Goal: Task Accomplishment & Management: Use online tool/utility

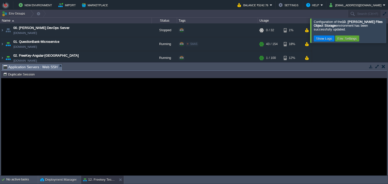
click at [384, 65] on button "button" at bounding box center [383, 66] width 4 height 5
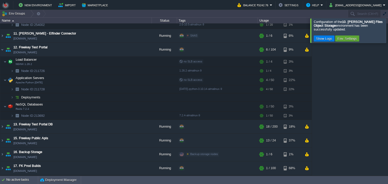
click at [387, 41] on div at bounding box center [394, 30] width 0 height 24
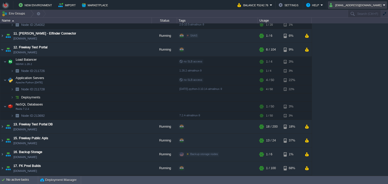
click at [359, 7] on button "shiningstaramit@yahoo.com" at bounding box center [355, 5] width 53 height 6
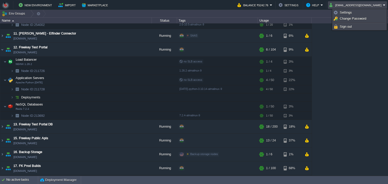
click at [348, 27] on span "Sign out" at bounding box center [345, 27] width 12 height 4
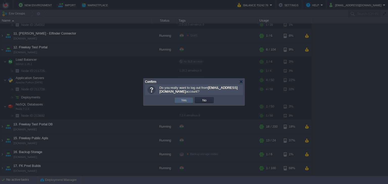
click at [180, 98] on button "Yes" at bounding box center [183, 100] width 9 height 5
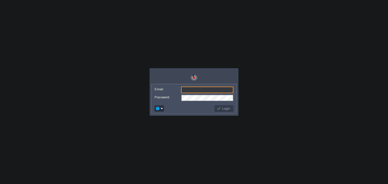
click at [222, 90] on input "Email:" at bounding box center [207, 90] width 52 height 7
type input "billing@bitsstech.com"
click at [222, 108] on button "Login" at bounding box center [223, 108] width 15 height 5
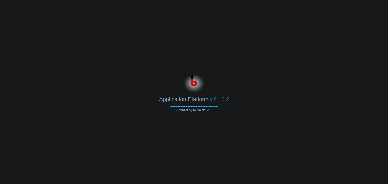
click at [314, 47] on body "Application Platform v.8.10.2 Connecting to the cloud... Email: billing@bitsste…" at bounding box center [194, 92] width 388 height 184
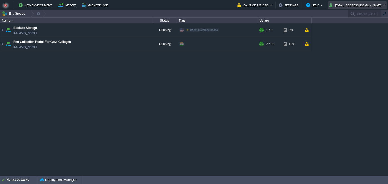
click at [358, 9] on td "billing@bitsstech.com" at bounding box center [356, 5] width 59 height 8
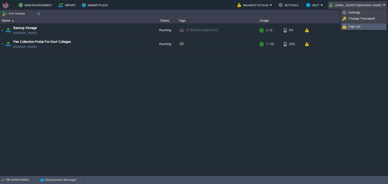
click at [352, 27] on span "Sign out" at bounding box center [354, 27] width 12 height 4
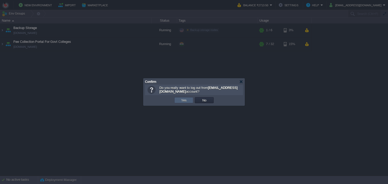
click at [177, 101] on td "Yes" at bounding box center [183, 100] width 19 height 6
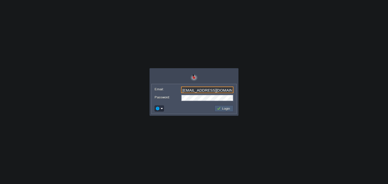
type input "[EMAIL_ADDRESS][DOMAIN_NAME]"
click at [218, 109] on button "Login" at bounding box center [223, 108] width 15 height 5
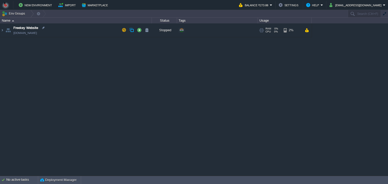
click at [76, 35] on td "Freekey Website [DOMAIN_NAME]" at bounding box center [75, 30] width 151 height 14
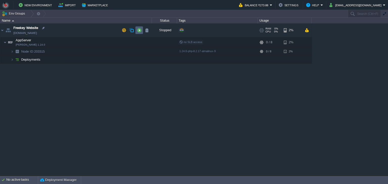
click at [138, 33] on td at bounding box center [139, 30] width 8 height 8
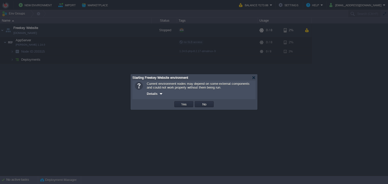
click at [179, 101] on td "Yes" at bounding box center [183, 105] width 20 height 8
click at [180, 103] on button "Yes" at bounding box center [183, 104] width 9 height 5
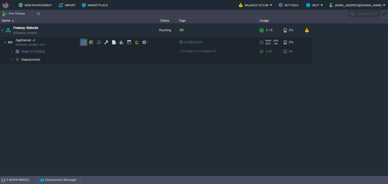
click at [83, 43] on button "button" at bounding box center [83, 42] width 5 height 5
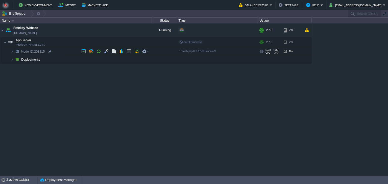
click at [68, 51] on td "Node ID: 203315" at bounding box center [75, 52] width 151 height 8
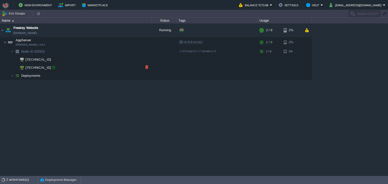
click at [54, 69] on div at bounding box center [53, 67] width 5 height 5
click at [106, 31] on button "button" at bounding box center [108, 30] width 5 height 5
click at [103, 43] on td at bounding box center [106, 43] width 8 height 8
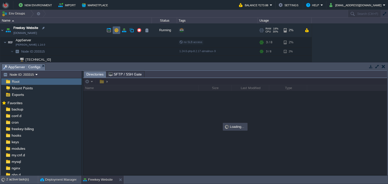
click at [116, 31] on button "button" at bounding box center [116, 30] width 5 height 5
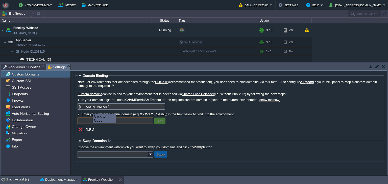
click at [162, 107] on input "[DOMAIN_NAME]" at bounding box center [121, 106] width 88 height 7
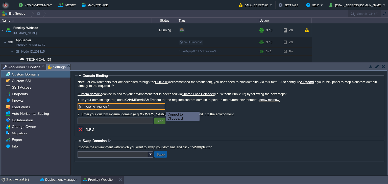
scroll to position [9, 0]
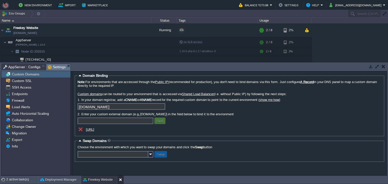
click at [121, 179] on button at bounding box center [121, 180] width 5 height 5
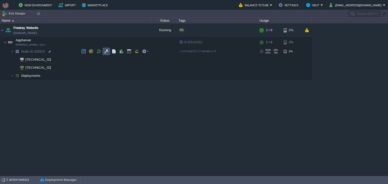
click at [105, 53] on button "button" at bounding box center [106, 51] width 5 height 5
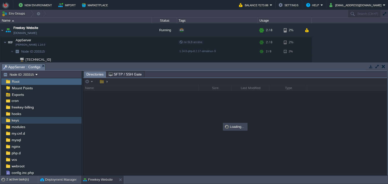
scroll to position [47, 0]
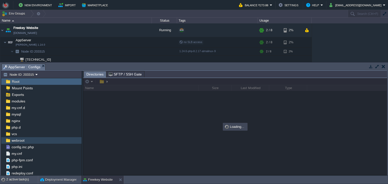
click at [45, 140] on div "webroot" at bounding box center [41, 141] width 80 height 7
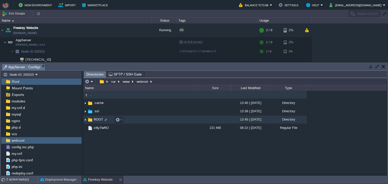
click at [138, 122] on td "ROOT" at bounding box center [140, 120] width 115 height 8
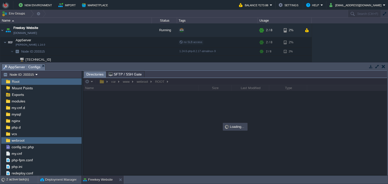
click at [186, 61] on body "New Environment Import Marketplace Bonus ₹0.00 Upgrade Account Balance ₹273.88 …" at bounding box center [194, 92] width 388 height 184
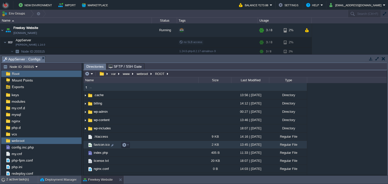
scroll to position [92, 0]
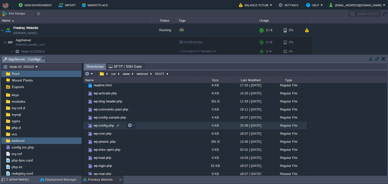
click at [181, 130] on td "wp-config.php" at bounding box center [140, 126] width 115 height 8
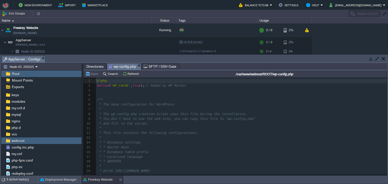
scroll to position [2, 0]
click at [179, 128] on pre "*" at bounding box center [241, 128] width 290 height 5
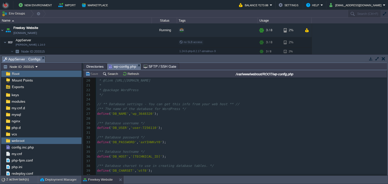
scroll to position [92, 0]
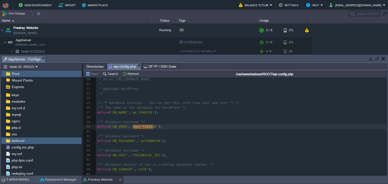
type textarea "user-7256110"
drag, startPoint x: 132, startPoint y: 129, endPoint x: 154, endPoint y: 129, distance: 21.7
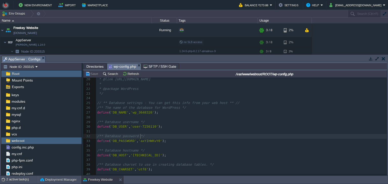
click at [157, 135] on pre "/** Database password */" at bounding box center [241, 136] width 290 height 5
click at [148, 141] on div "x 1 <?php 2 define ( 'WP_CACHE' , true ); // Added by WP Rocket 3 ​ 4 ​ 5 /** 6…" at bounding box center [241, 110] width 290 height 247
click at [148, 141] on div at bounding box center [147, 141] width 0 height 5
type textarea "axYIHWKvY0"
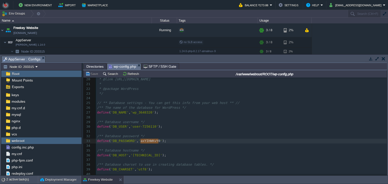
scroll to position [0, 18]
click at [92, 68] on span "Directories" at bounding box center [94, 67] width 17 height 6
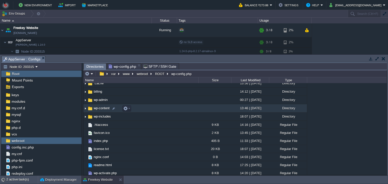
scroll to position [0, 0]
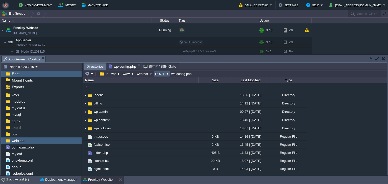
click at [157, 75] on button "ROOT" at bounding box center [159, 74] width 11 height 5
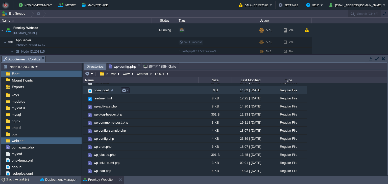
scroll to position [42, 0]
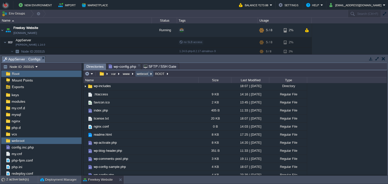
click at [140, 72] on button "webroot" at bounding box center [142, 74] width 13 height 5
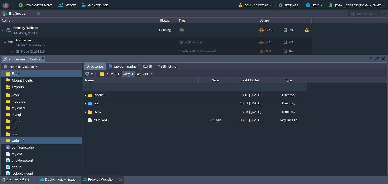
click at [125, 75] on button "www" at bounding box center [126, 74] width 9 height 5
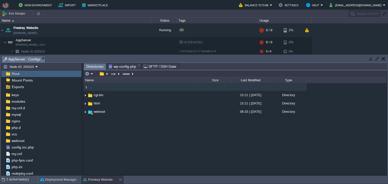
click at [369, 60] on button "button" at bounding box center [370, 59] width 5 height 5
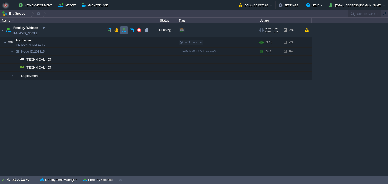
click at [124, 32] on button "button" at bounding box center [124, 30] width 5 height 5
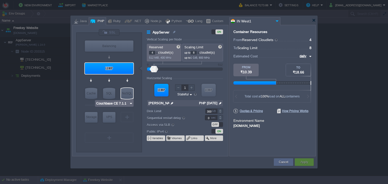
type input "[PERSON_NAME] 1.24.0"
click at [214, 129] on div "ON" at bounding box center [217, 131] width 12 height 5
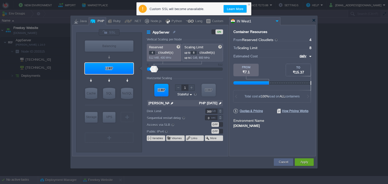
click at [218, 124] on div "OFF" at bounding box center [215, 124] width 8 height 5
click at [304, 162] on button "Apply" at bounding box center [304, 162] width 8 height 5
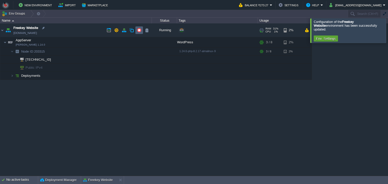
click at [138, 32] on button "button" at bounding box center [139, 30] width 5 height 5
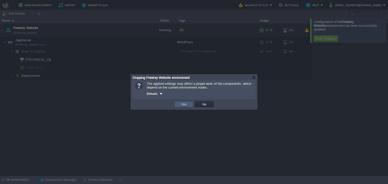
click at [185, 102] on td "Yes" at bounding box center [183, 104] width 19 height 6
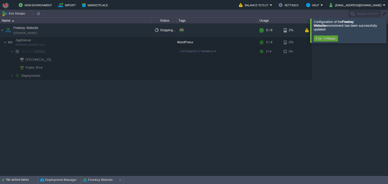
click at [156, 91] on div "Freekey Website [DOMAIN_NAME] Stopping... + Add to Env Group RAM 31% CPU 1% 3 /…" at bounding box center [194, 99] width 388 height 153
